Goal: Information Seeking & Learning: Learn about a topic

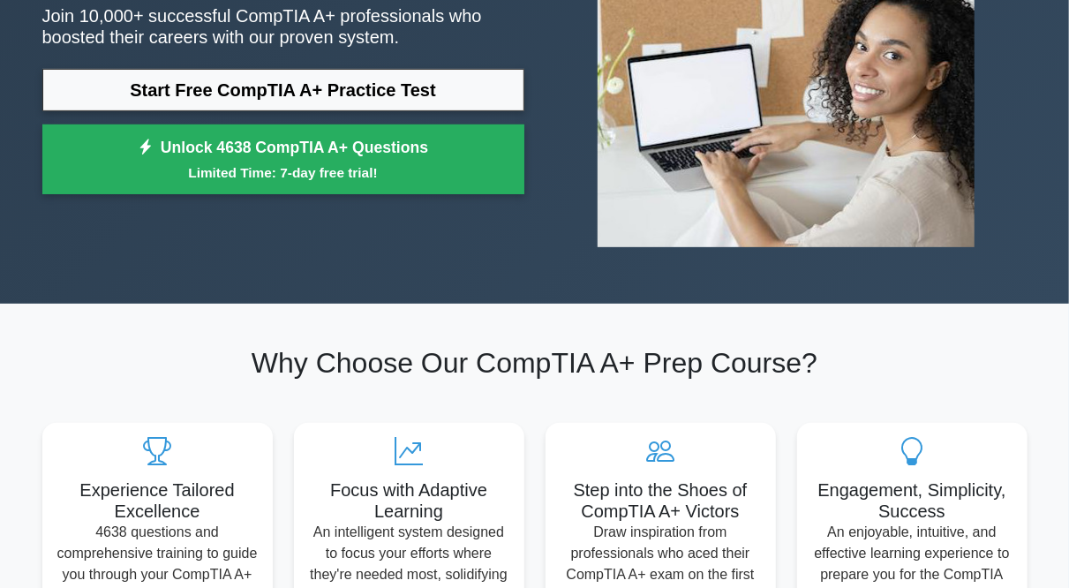
scroll to position [251, 0]
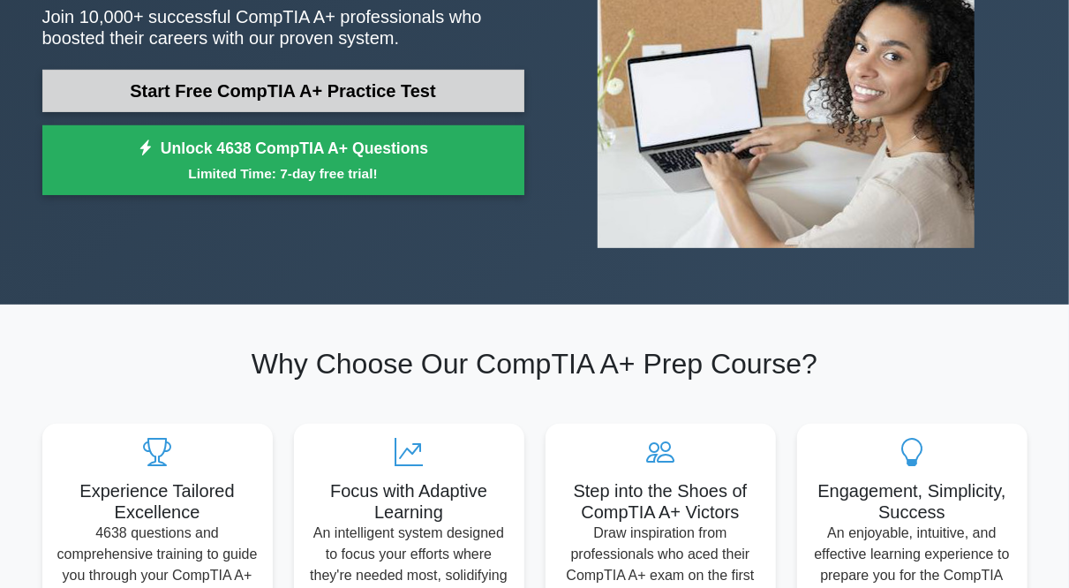
click at [465, 91] on link "Start Free CompTIA A+ Practice Test" at bounding box center [283, 91] width 482 height 42
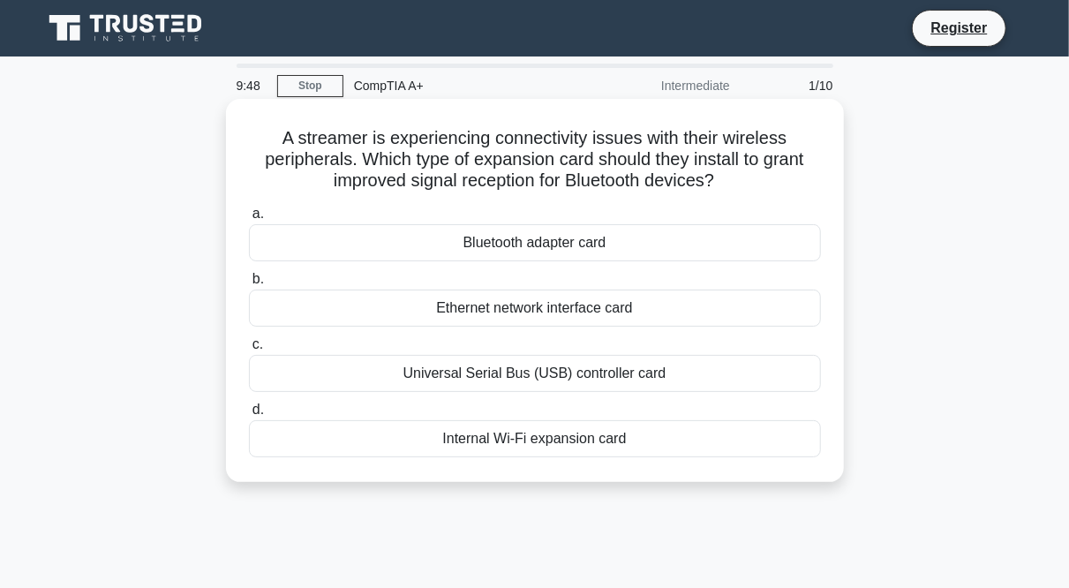
click at [259, 217] on span "a." at bounding box center [258, 213] width 11 height 15
click at [249, 217] on input "a. Bluetooth adapter card" at bounding box center [249, 213] width 0 height 11
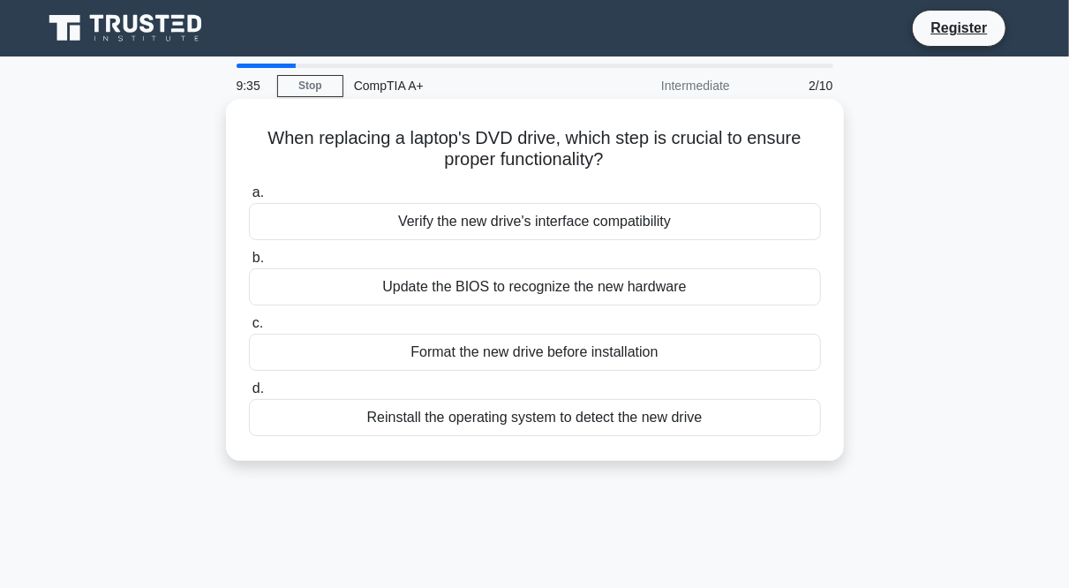
click at [523, 222] on div "Verify the new drive's interface compatibility" at bounding box center [535, 221] width 572 height 37
click at [249, 199] on input "a. Verify the new drive's interface compatibility" at bounding box center [249, 192] width 0 height 11
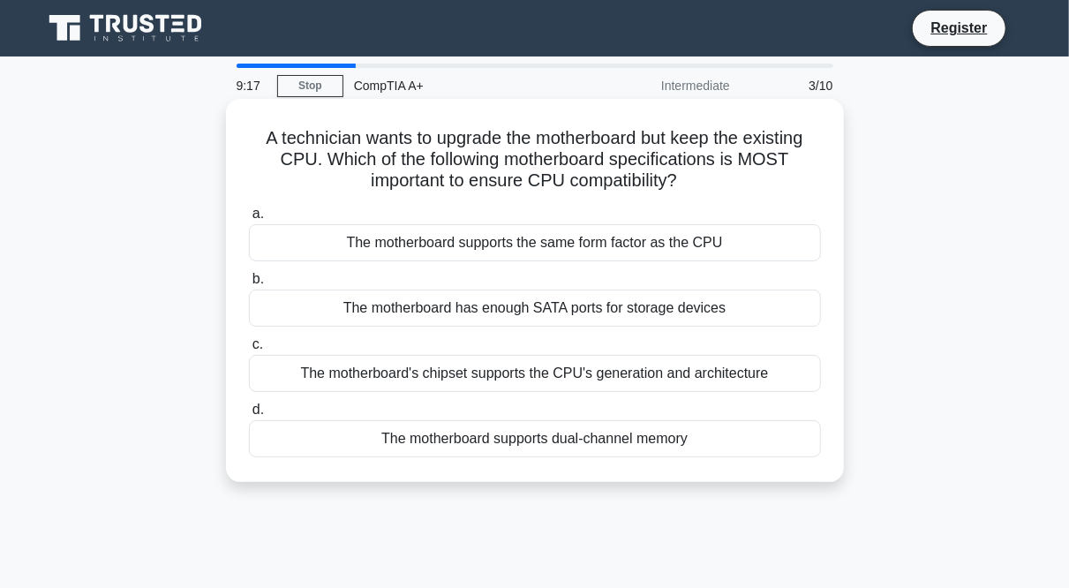
click at [589, 373] on div "The motherboard's chipset supports the CPU's generation and architecture" at bounding box center [535, 373] width 572 height 37
click at [249, 351] on input "c. The motherboard's chipset supports the CPU's generation and architecture" at bounding box center [249, 344] width 0 height 11
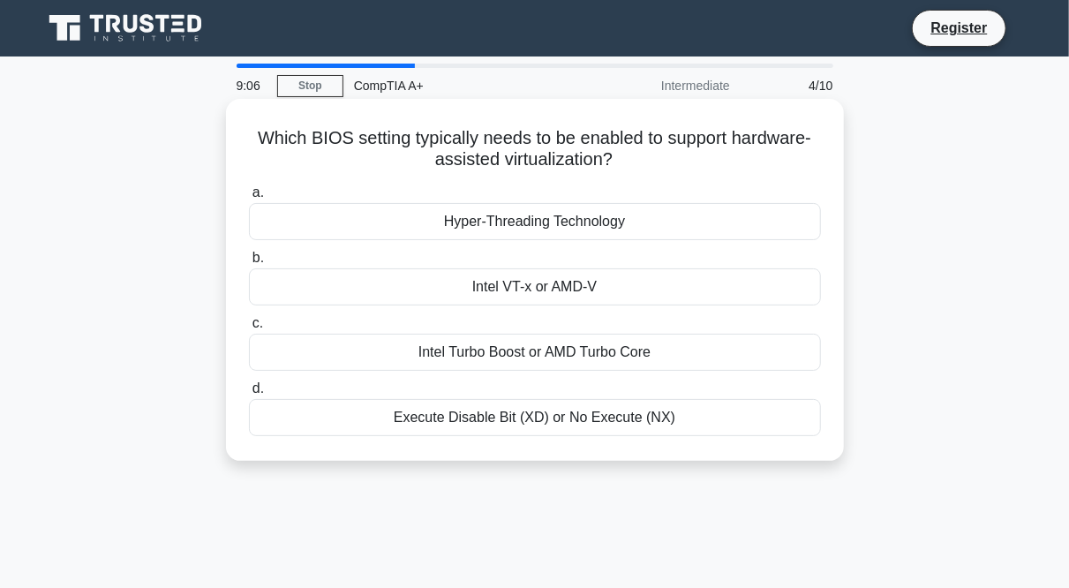
click at [518, 283] on div "Intel VT-x or AMD-V" at bounding box center [535, 286] width 572 height 37
click at [249, 264] on input "b. Intel VT-x or AMD-V" at bounding box center [249, 258] width 0 height 11
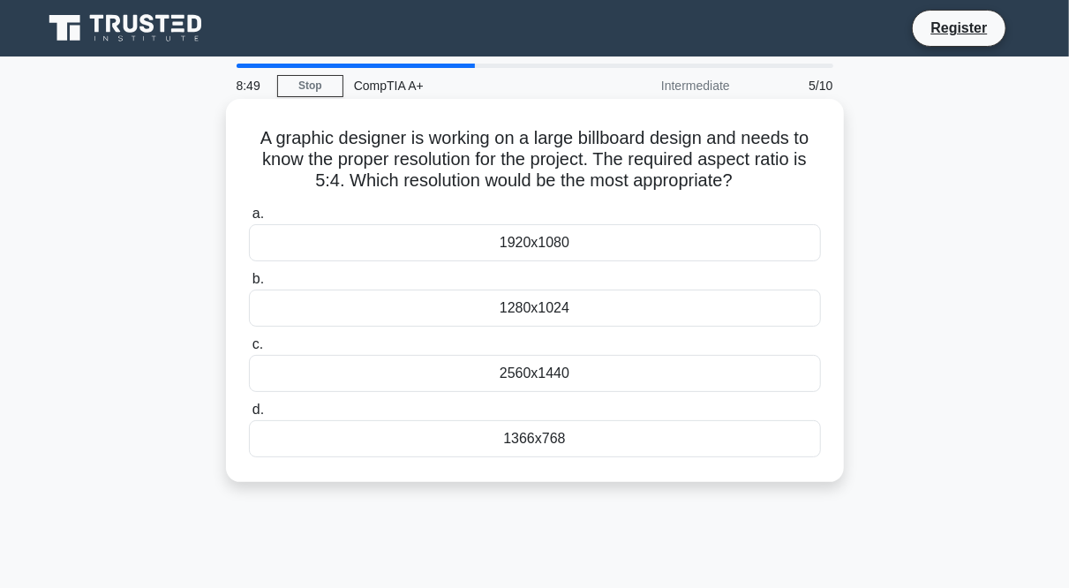
click at [441, 441] on div "1366x768" at bounding box center [535, 438] width 572 height 37
click at [249, 416] on input "d. 1366x768" at bounding box center [249, 409] width 0 height 11
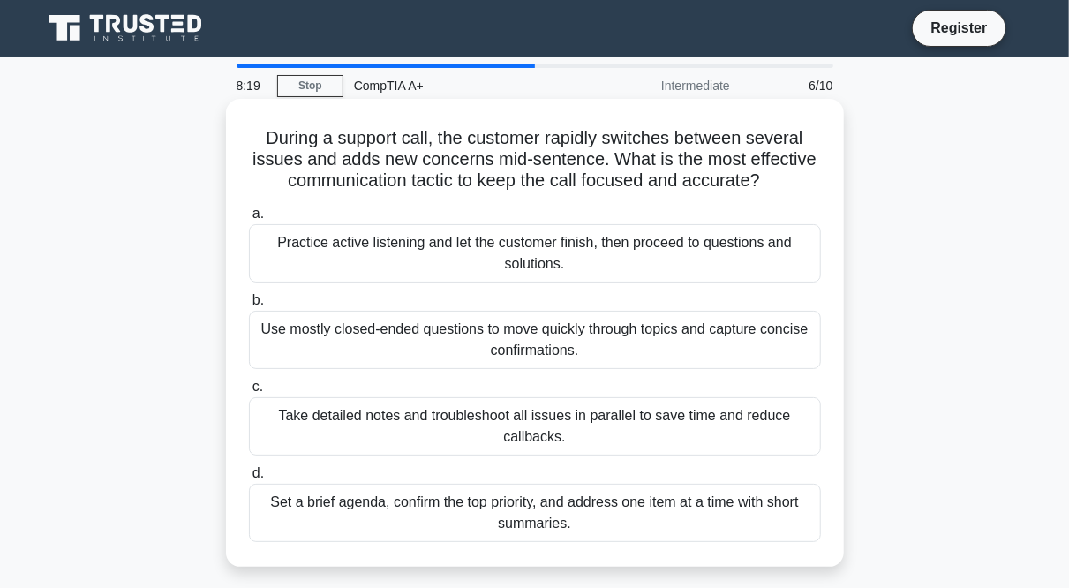
click at [480, 265] on div "Practice active listening and let the customer finish, then proceed to question…" at bounding box center [535, 253] width 572 height 58
click at [249, 220] on input "a. Practice active listening and let the customer finish, then proceed to quest…" at bounding box center [249, 213] width 0 height 11
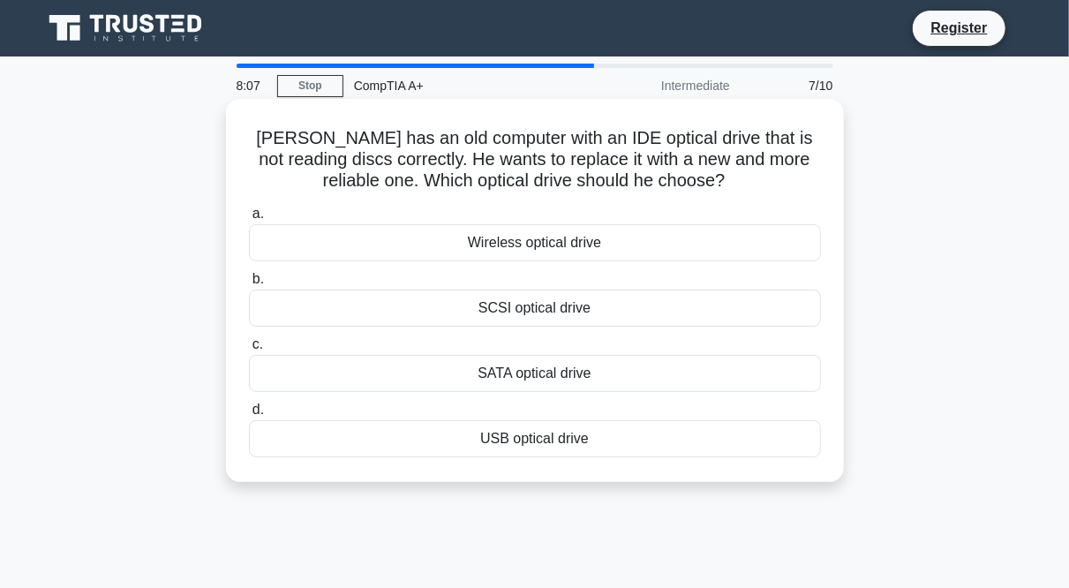
click at [492, 375] on div "SATA optical drive" at bounding box center [535, 373] width 572 height 37
click at [249, 351] on input "c. SATA optical drive" at bounding box center [249, 344] width 0 height 11
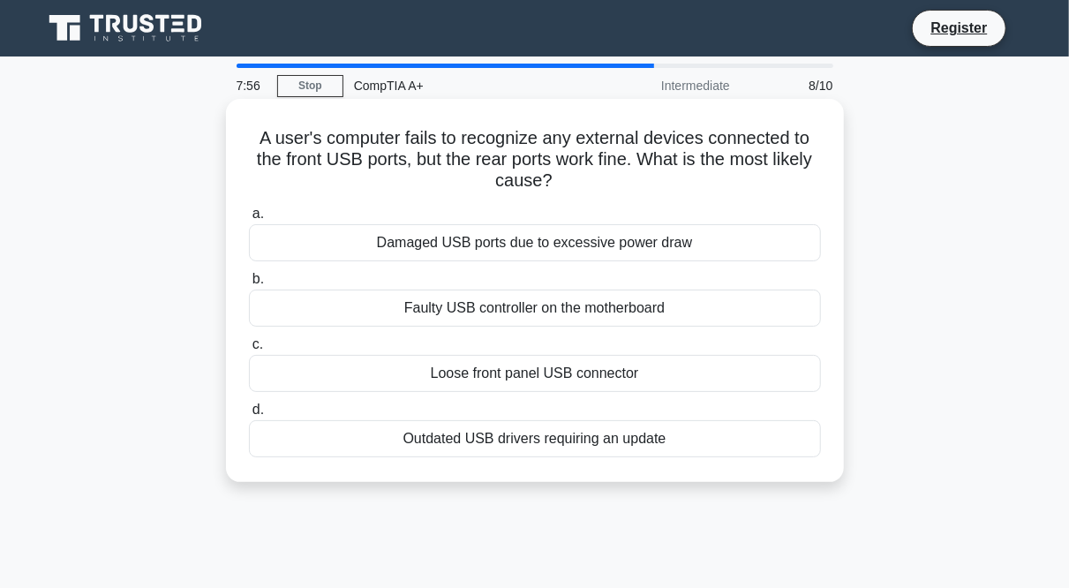
click at [534, 366] on div "Loose front panel USB connector" at bounding box center [535, 373] width 572 height 37
click at [249, 351] on input "c. Loose front panel USB connector" at bounding box center [249, 344] width 0 height 11
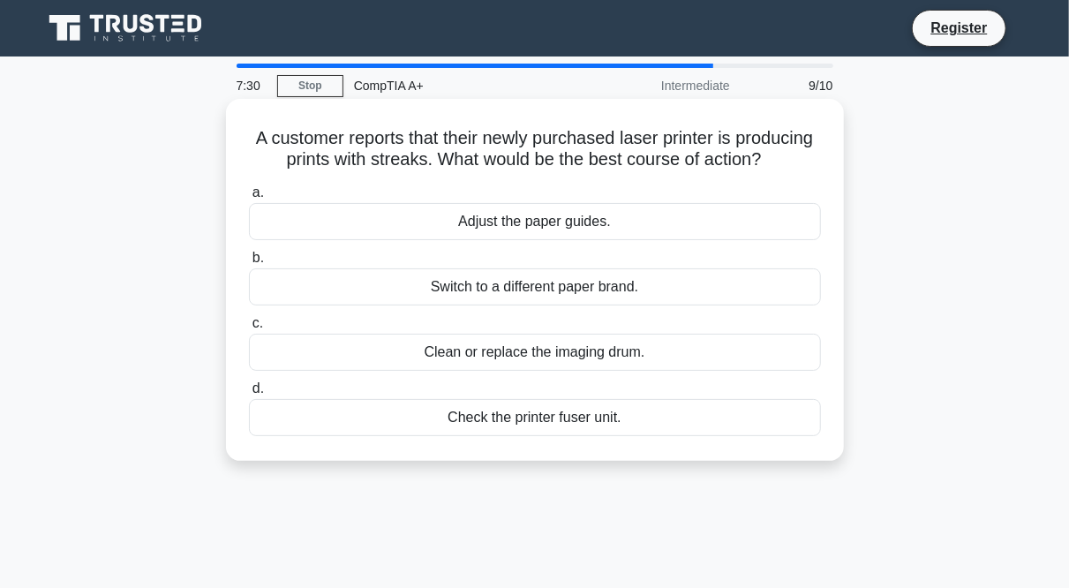
click at [600, 436] on div "Check the printer fuser unit." at bounding box center [535, 417] width 572 height 37
click at [249, 395] on input "d. Check the printer fuser unit." at bounding box center [249, 388] width 0 height 11
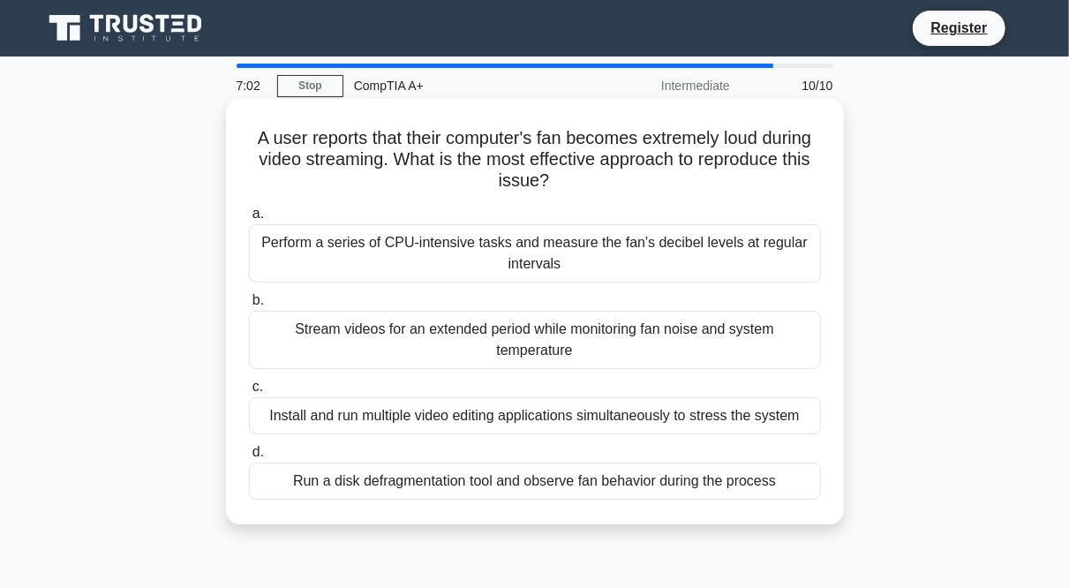
click at [527, 274] on div "Perform a series of CPU-intensive tasks and measure the fan's decibel levels at…" at bounding box center [535, 253] width 572 height 58
click at [249, 220] on input "a. Perform a series of CPU-intensive tasks and measure the fan's decibel levels…" at bounding box center [249, 213] width 0 height 11
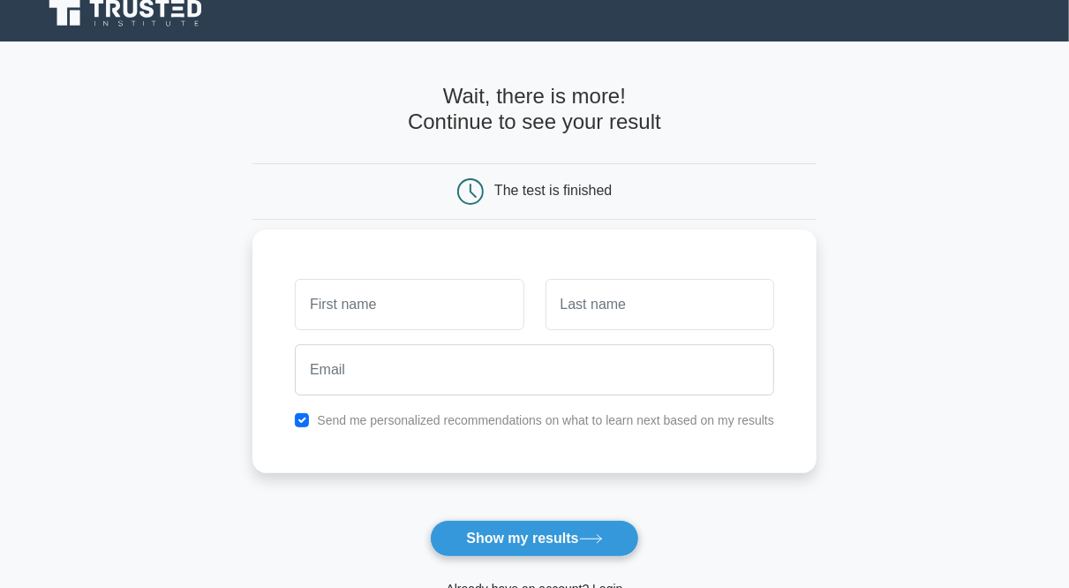
scroll to position [17, 0]
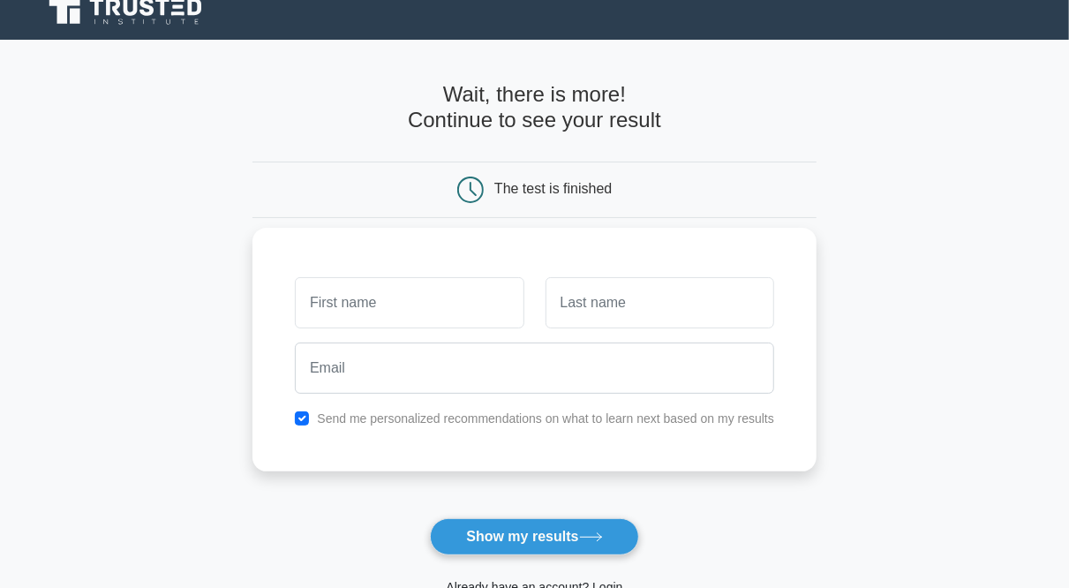
click at [455, 419] on label "Send me personalized recommendations on what to learn next based on my results" at bounding box center [545, 418] width 457 height 14
click at [306, 417] on input "checkbox" at bounding box center [302, 418] width 14 height 14
checkbox input "false"
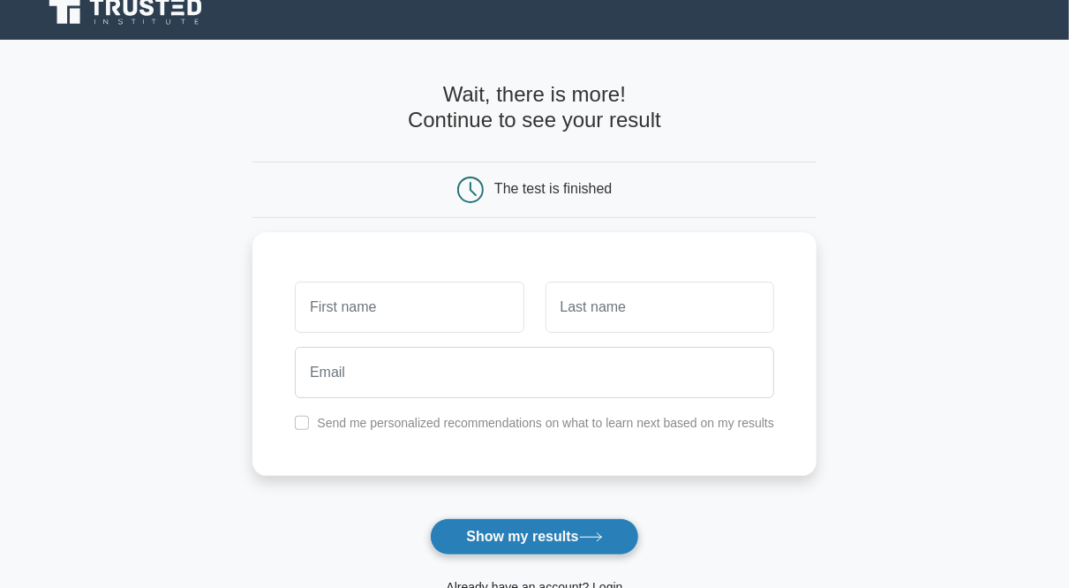
click at [513, 525] on button "Show my results" at bounding box center [534, 536] width 208 height 37
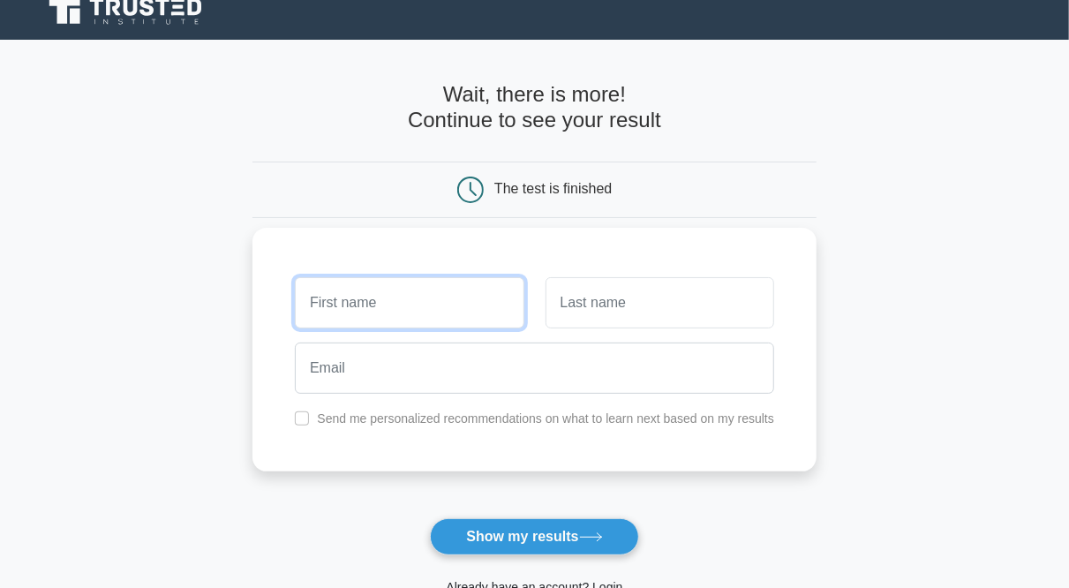
click at [479, 292] on input "text" at bounding box center [409, 302] width 229 height 51
type input "[PERSON_NAME]"
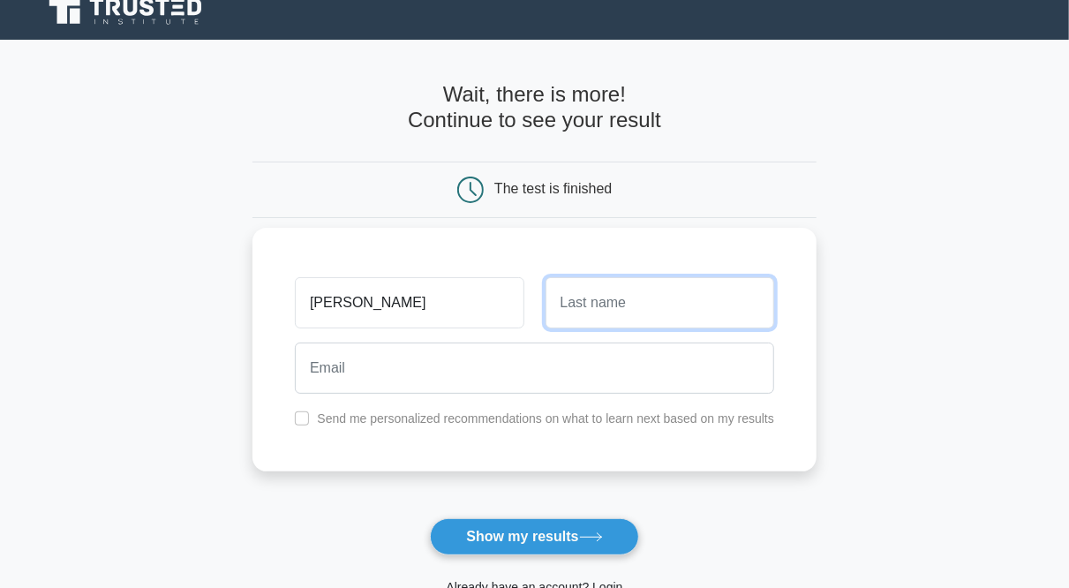
click at [618, 301] on input "text" at bounding box center [660, 302] width 229 height 51
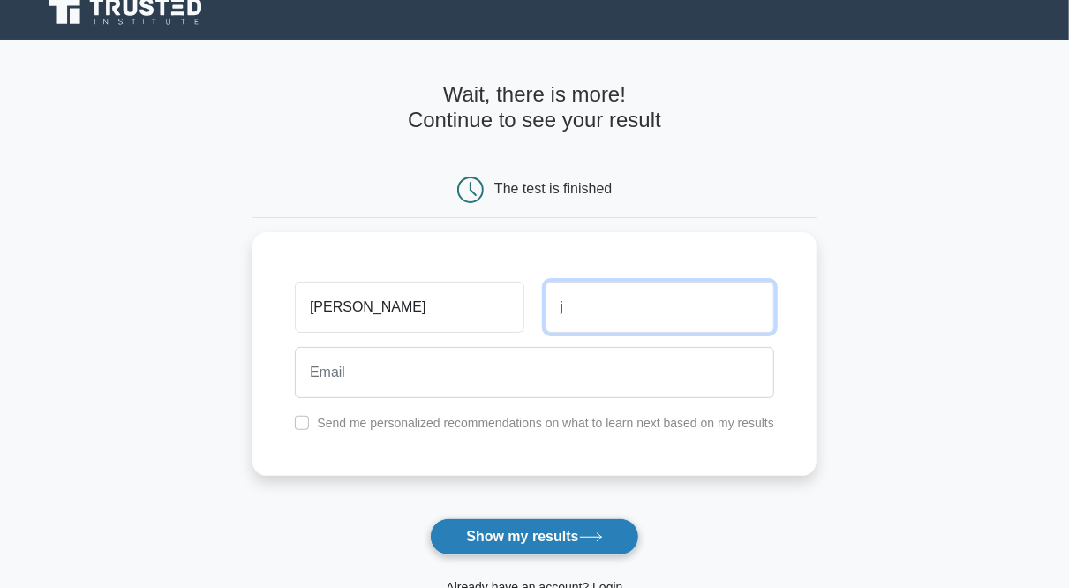
type input "j"
click at [520, 550] on button "Show my results" at bounding box center [534, 536] width 208 height 37
click at [511, 538] on button "Show my results" at bounding box center [534, 536] width 208 height 37
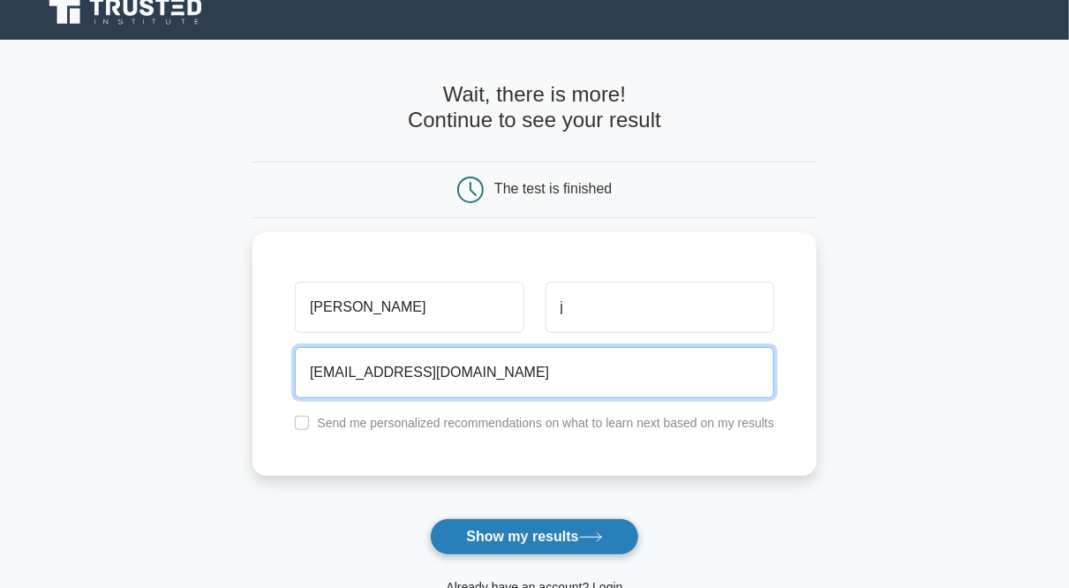
type input "sjoffpefef@gmail.com"
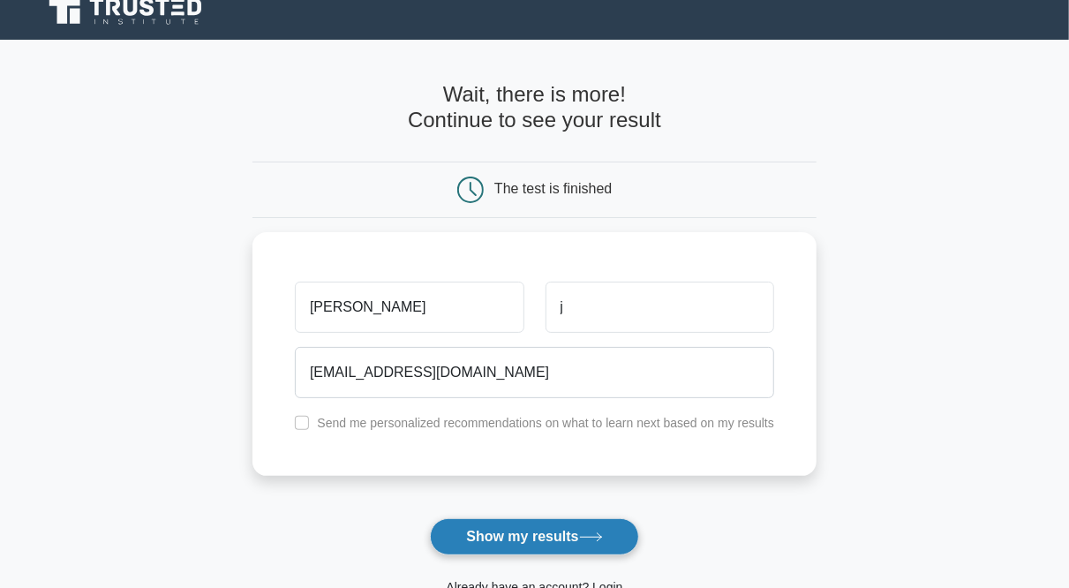
click at [513, 533] on button "Show my results" at bounding box center [534, 536] width 208 height 37
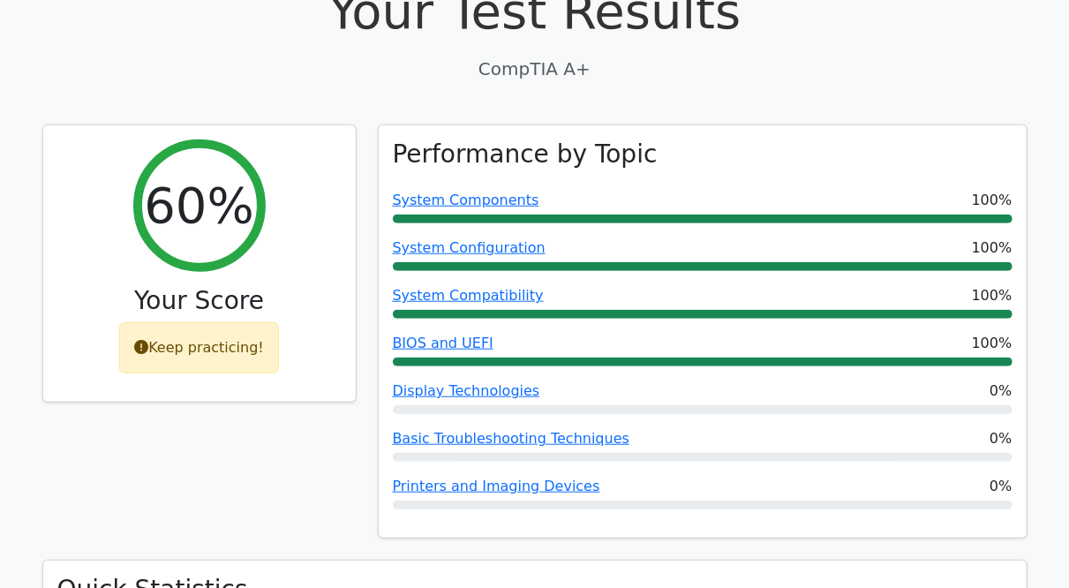
scroll to position [932, 0]
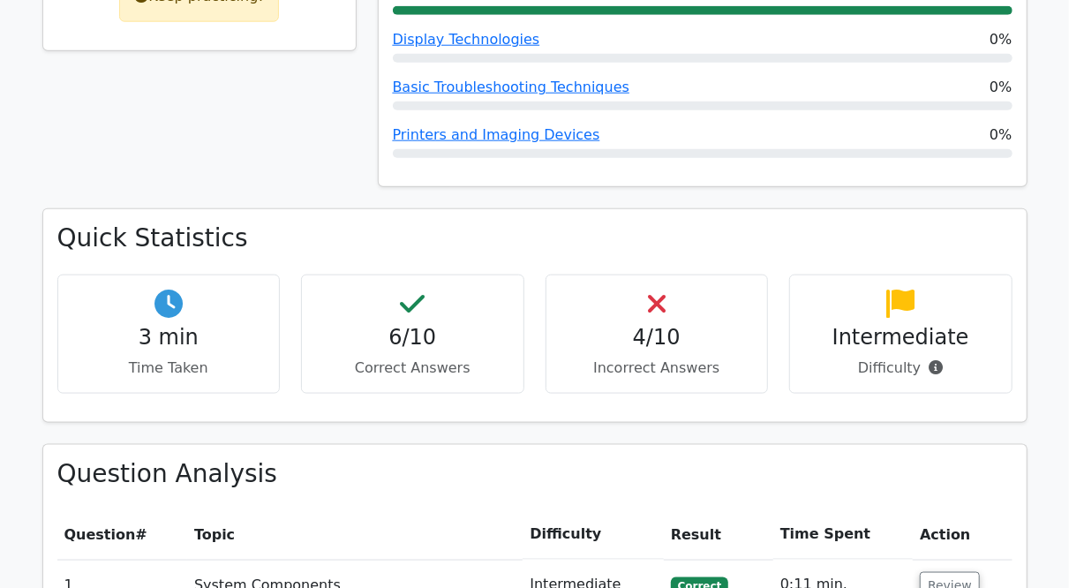
drag, startPoint x: 498, startPoint y: 354, endPoint x: 336, endPoint y: 354, distance: 161.6
click at [336, 354] on div "Quick Statistics 3 min Time Taken 6/10 Correct Answers 4/10 Incorrect Answers I…" at bounding box center [535, 325] width 1007 height 235
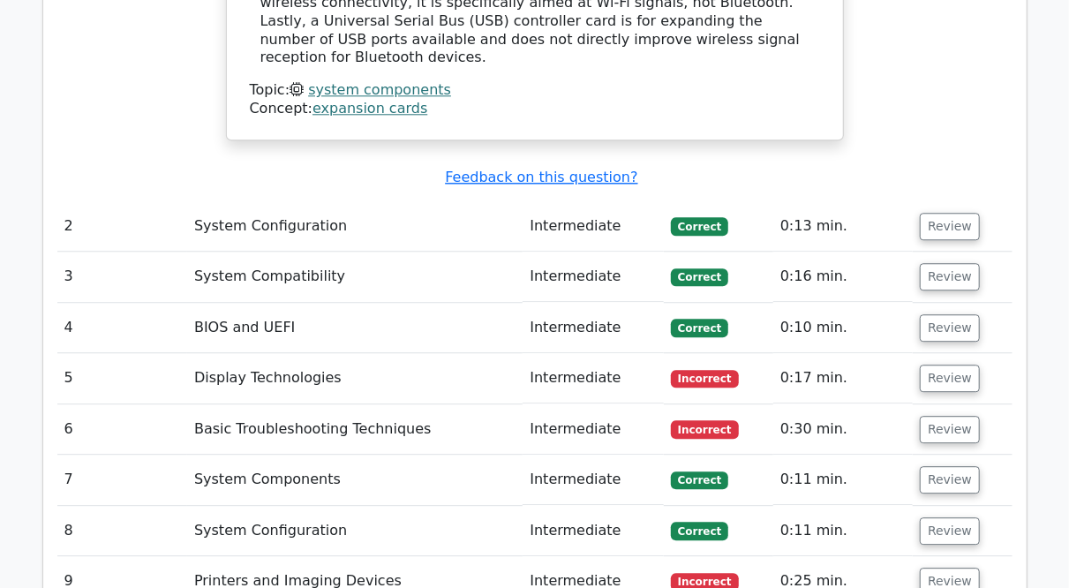
scroll to position [2102, 0]
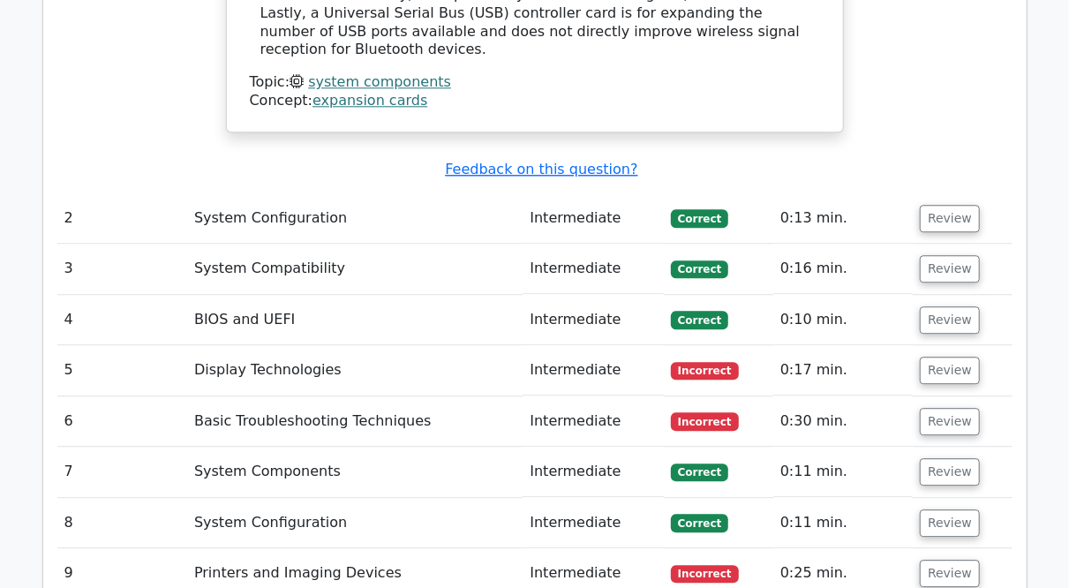
drag, startPoint x: 953, startPoint y: 280, endPoint x: 683, endPoint y: 298, distance: 270.8
click at [683, 345] on td "Incorrect" at bounding box center [718, 370] width 109 height 50
click at [698, 345] on td "Incorrect" at bounding box center [718, 370] width 109 height 50
click at [741, 396] on td "Incorrect" at bounding box center [718, 421] width 109 height 50
click at [969, 408] on button "Review" at bounding box center [950, 421] width 60 height 27
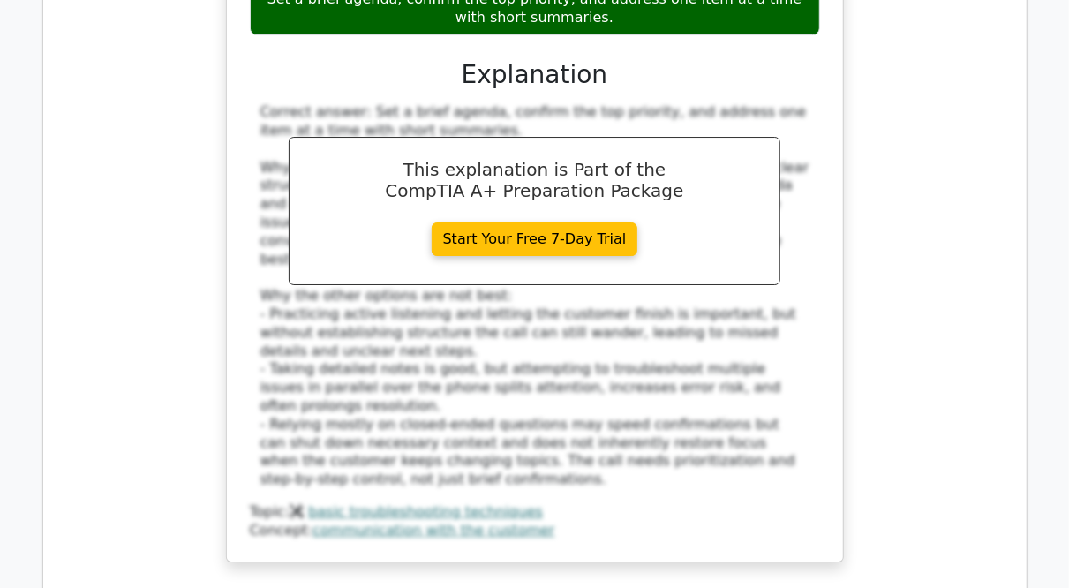
scroll to position [2958, 0]
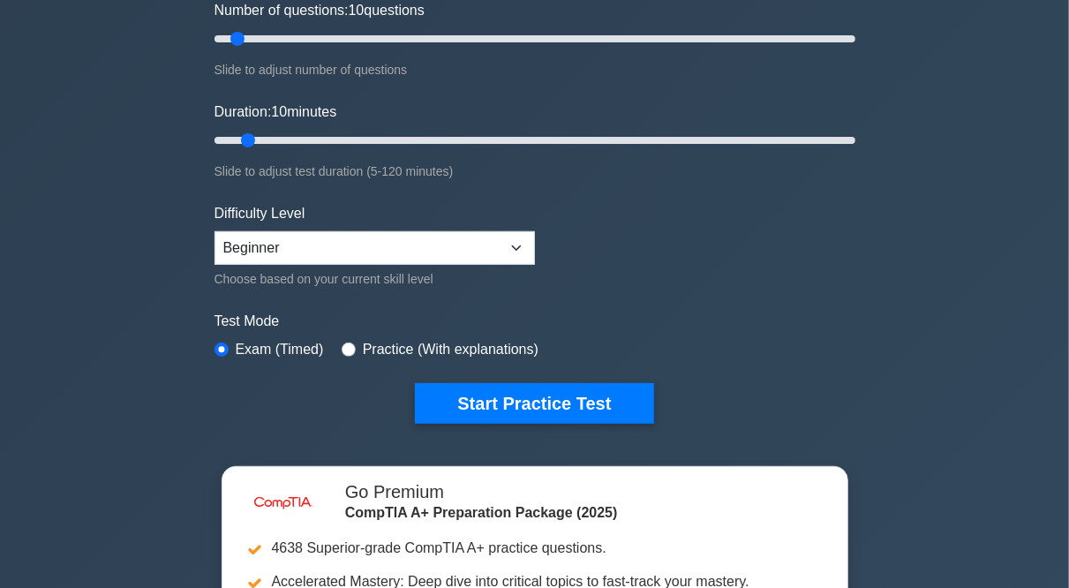
scroll to position [251, 0]
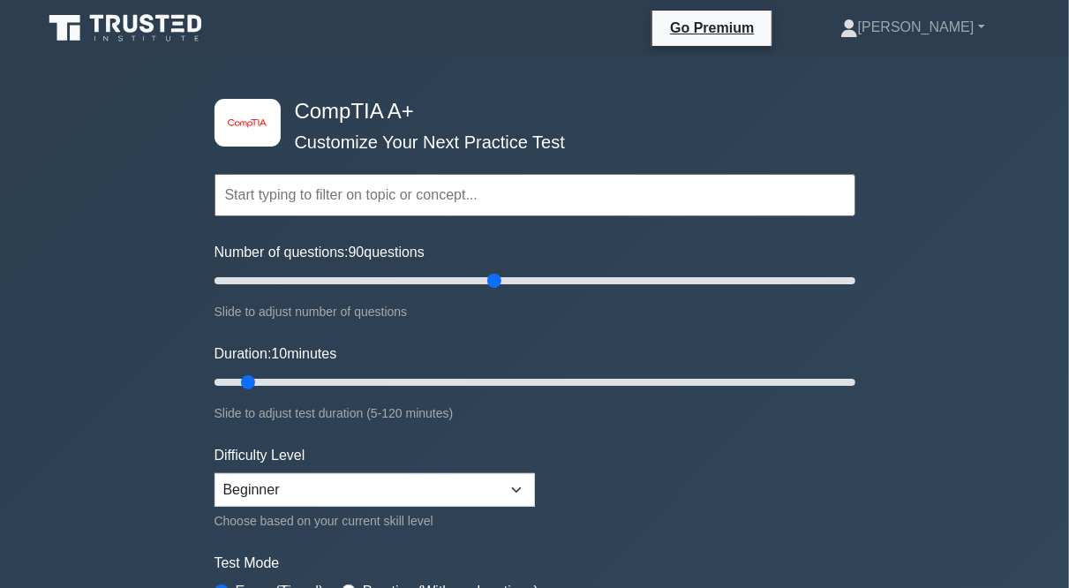
drag, startPoint x: 249, startPoint y: 279, endPoint x: 499, endPoint y: 283, distance: 249.9
type input "90"
click at [499, 283] on input "Number of questions: 90 questions" at bounding box center [535, 280] width 641 height 21
click at [245, 393] on div "Duration: 10 minutes Slide to adjust test duration (5-120 minutes)" at bounding box center [535, 383] width 641 height 80
drag, startPoint x: 246, startPoint y: 373, endPoint x: 664, endPoint y: 370, distance: 417.7
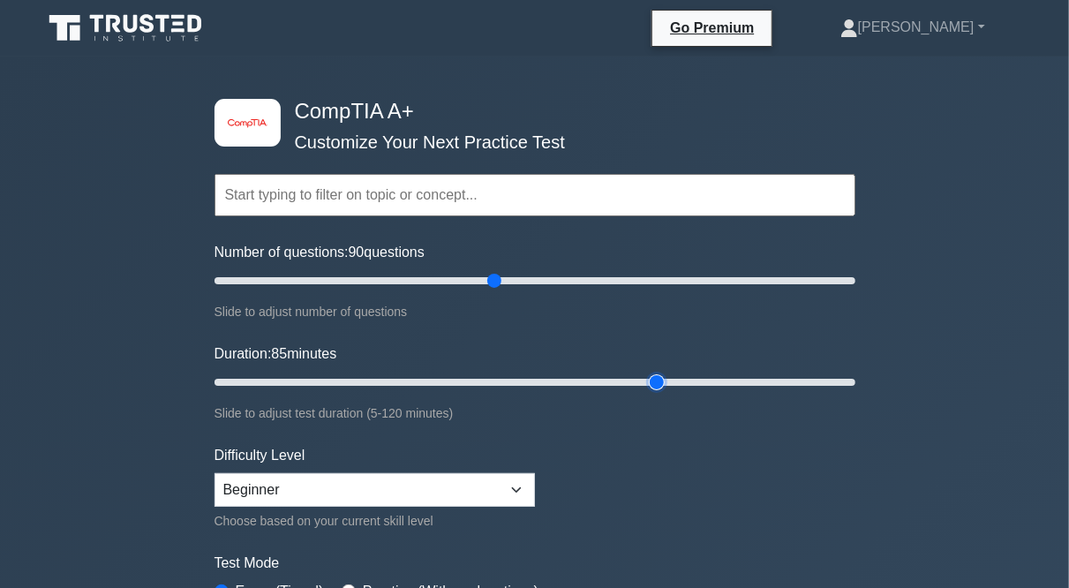
click at [664, 372] on input "Duration: 85 minutes" at bounding box center [535, 382] width 641 height 21
type input "90"
click at [672, 386] on input "Duration: 90 minutes" at bounding box center [535, 382] width 641 height 21
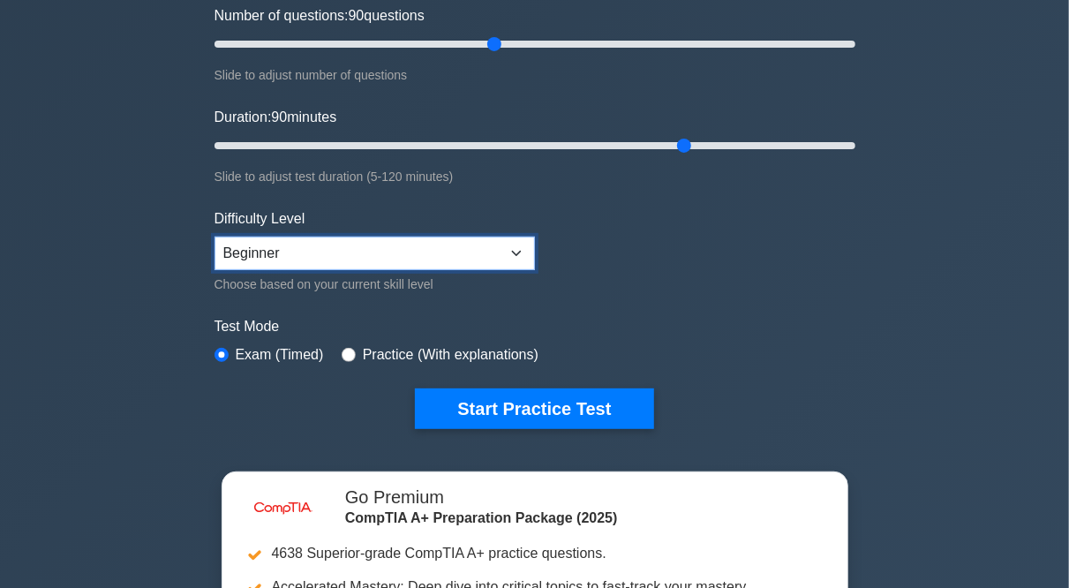
click at [482, 258] on select "Beginner Intermediate Expert" at bounding box center [375, 254] width 321 height 34
select select "intermediate"
click at [215, 237] on select "Beginner Intermediate Expert" at bounding box center [375, 254] width 321 height 34
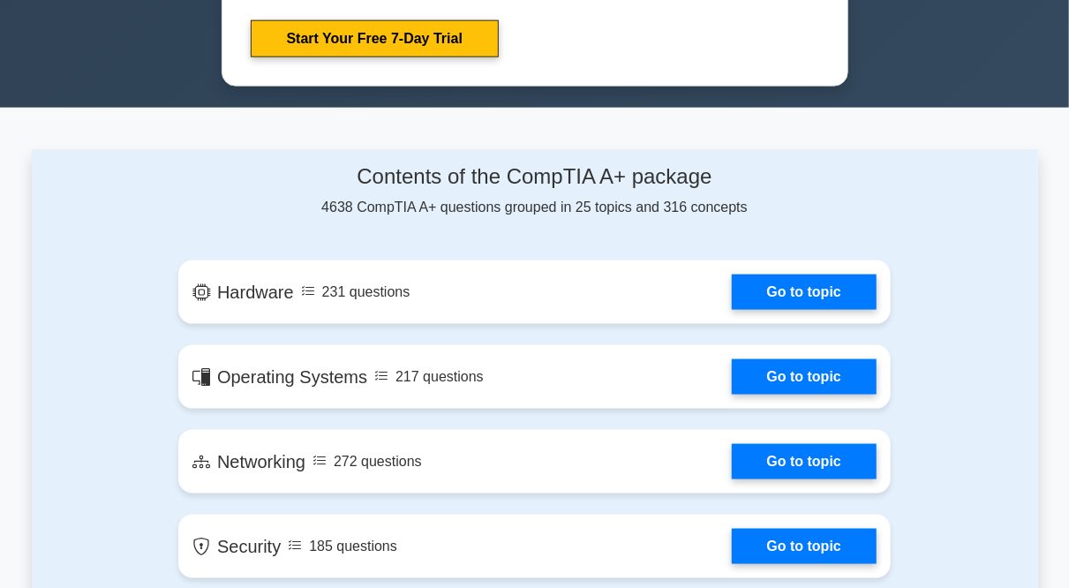
scroll to position [988, 0]
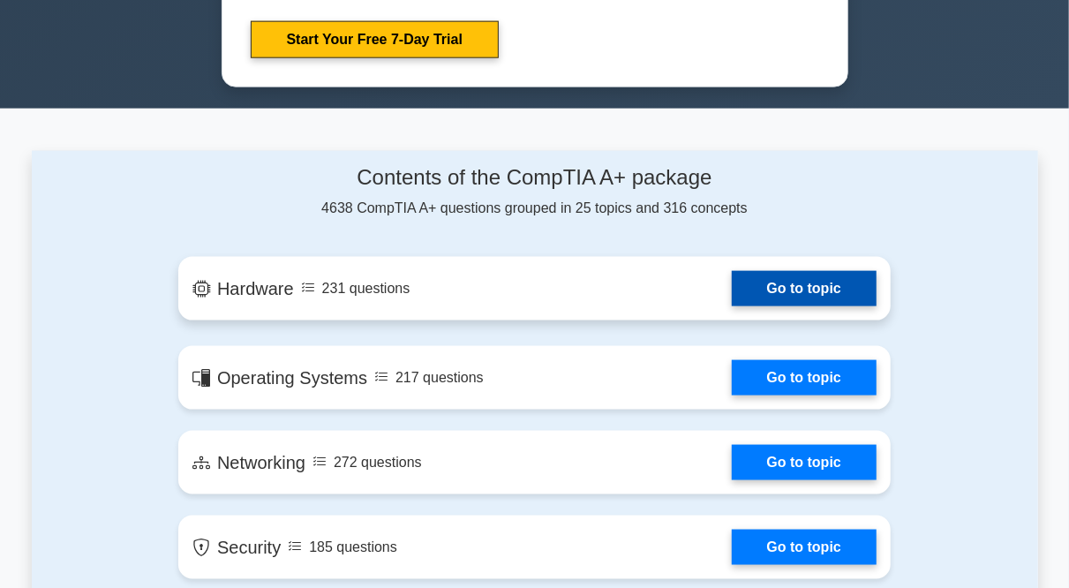
click at [732, 295] on link "Go to topic" at bounding box center [804, 288] width 145 height 35
